Goal: Navigation & Orientation: Find specific page/section

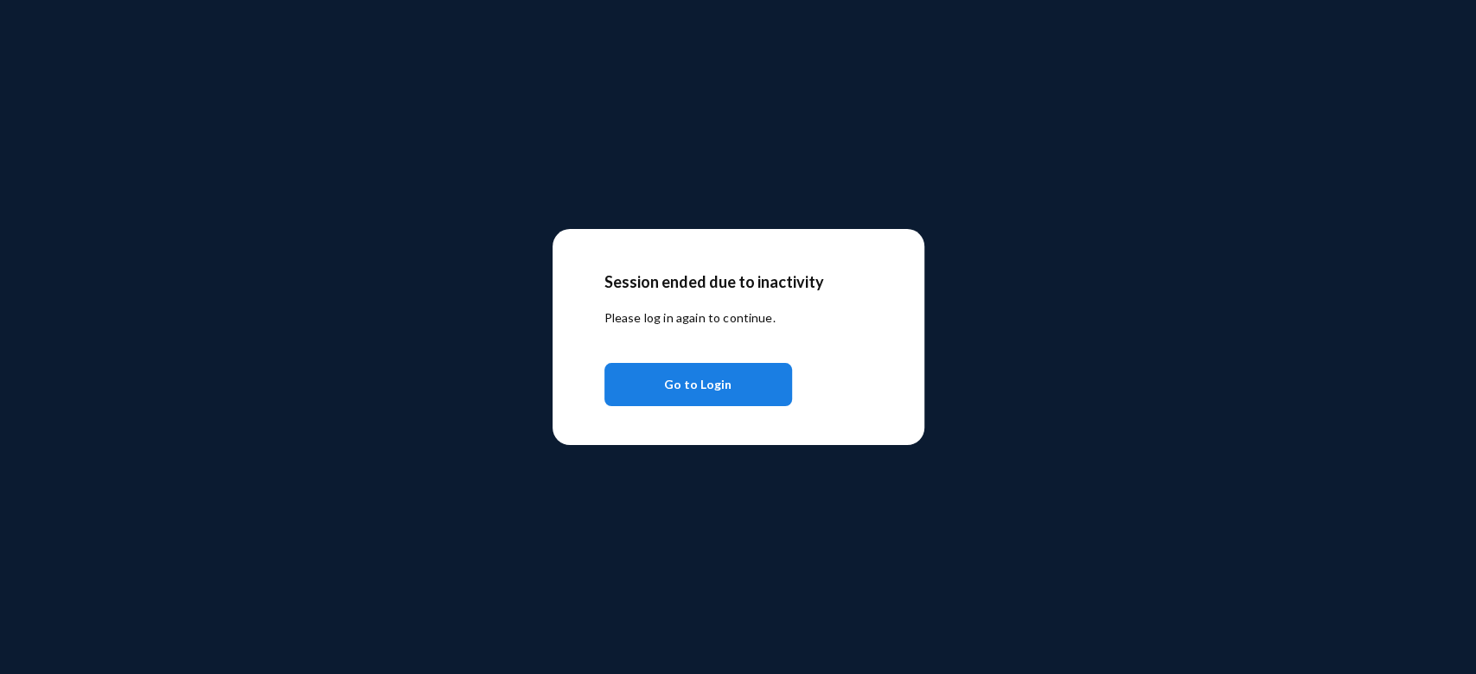
click at [663, 383] on button "Go to Login" at bounding box center [698, 384] width 188 height 43
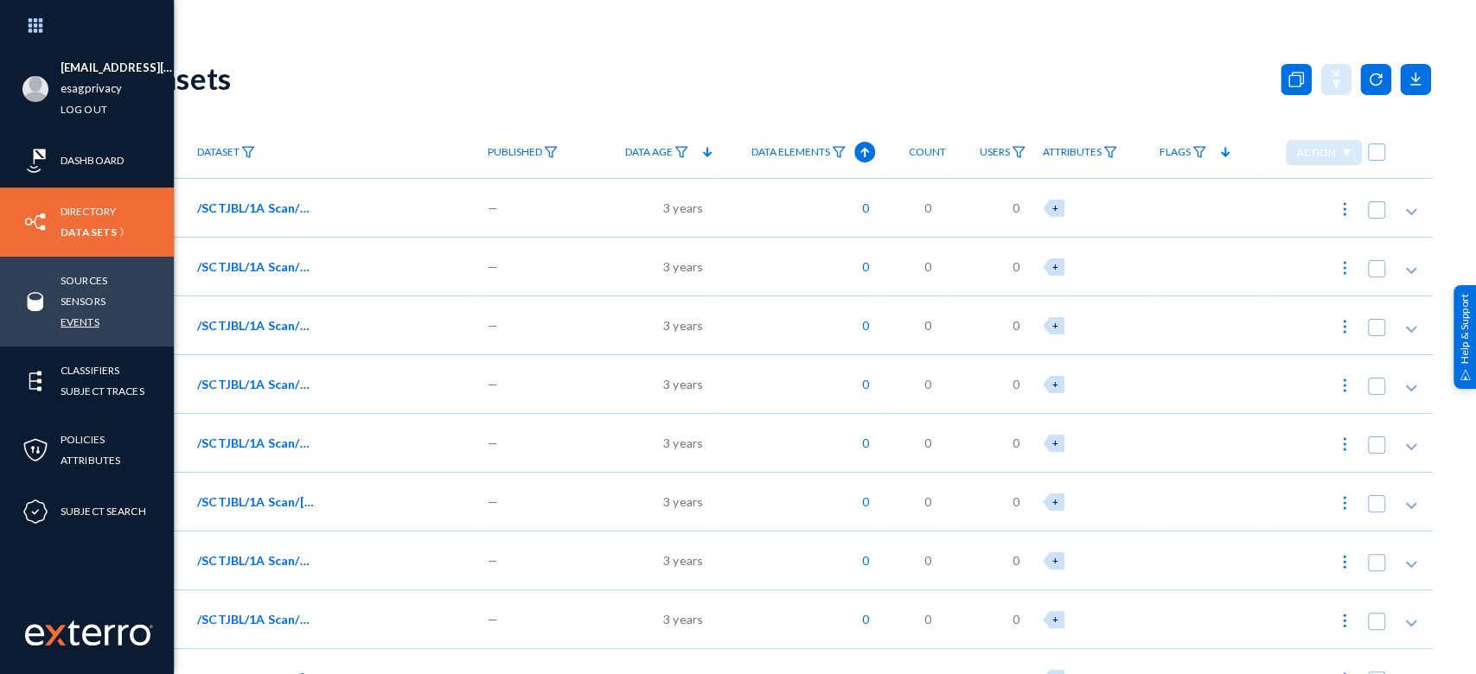
click at [79, 312] on link "Events" at bounding box center [80, 322] width 39 height 20
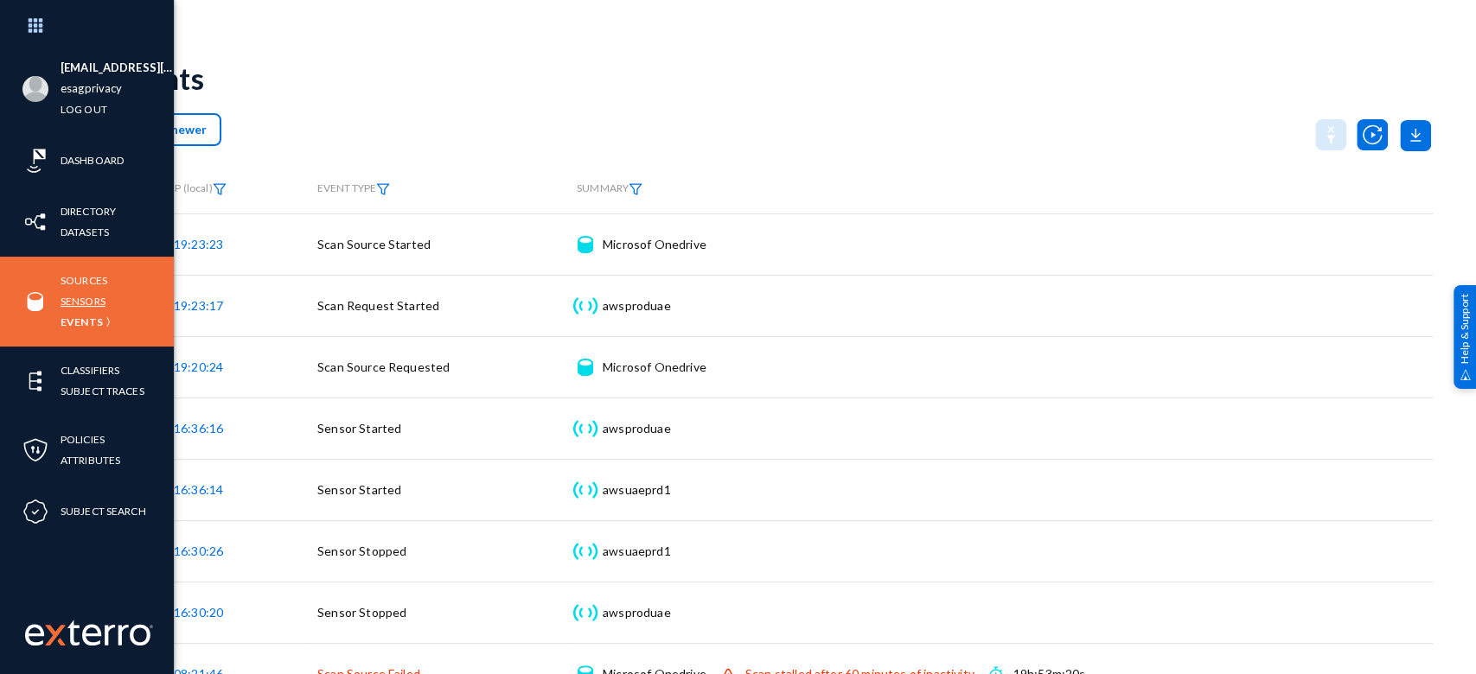
click at [90, 303] on link "Sensors" at bounding box center [83, 301] width 45 height 20
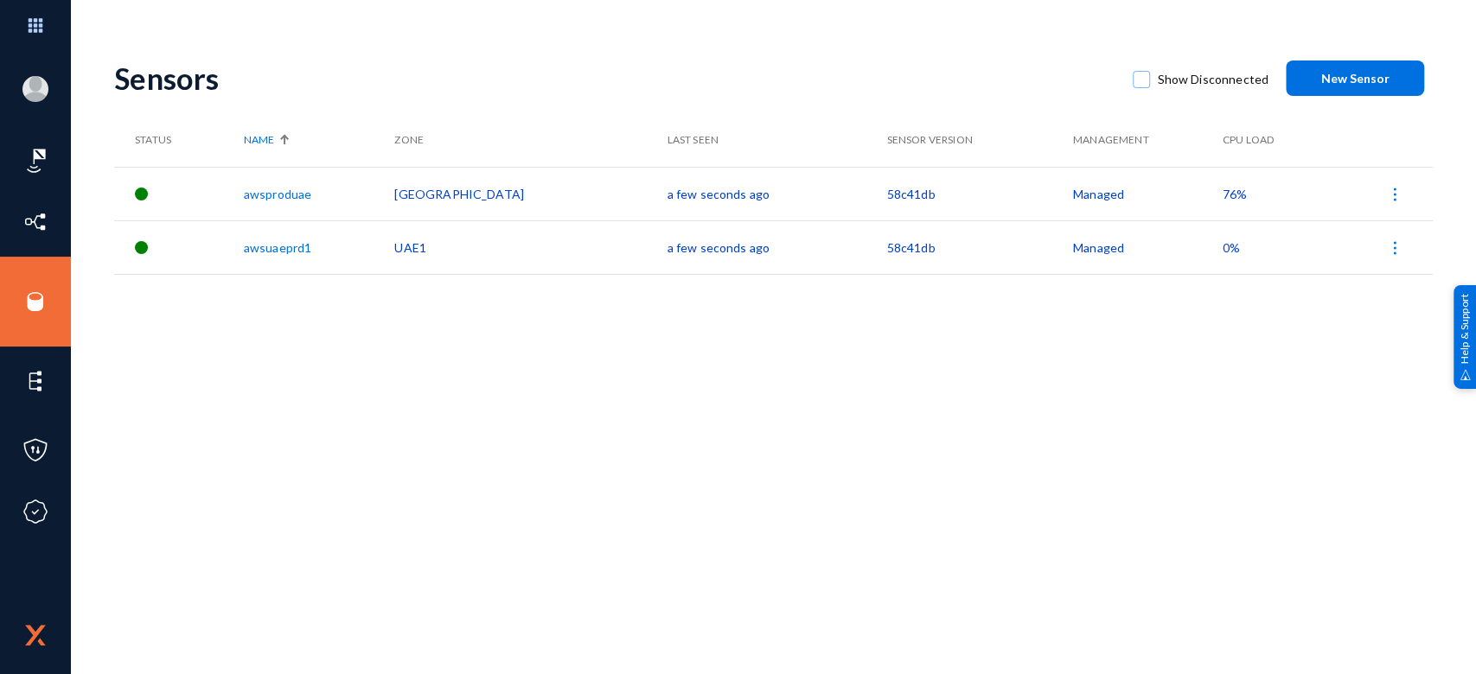
click at [1222, 196] on span "76%" at bounding box center [1234, 194] width 24 height 15
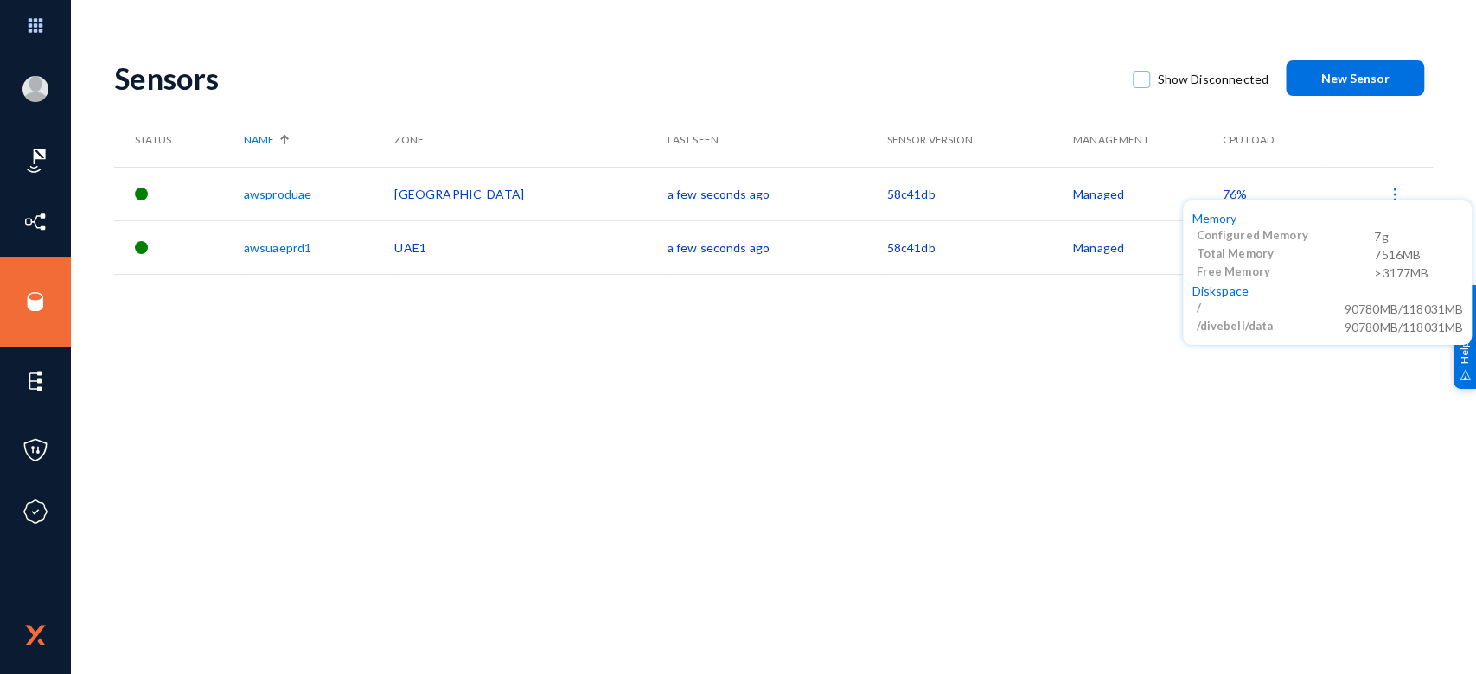
click at [1120, 335] on div at bounding box center [738, 337] width 1476 height 674
